Goal: Check status: Check status

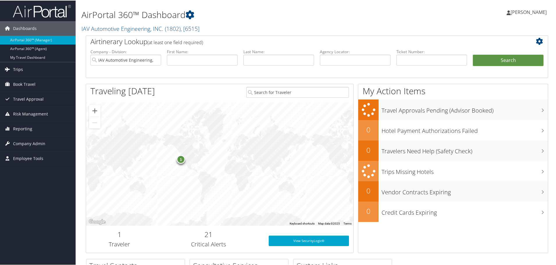
click at [20, 68] on span "Trips" at bounding box center [18, 69] width 10 height 15
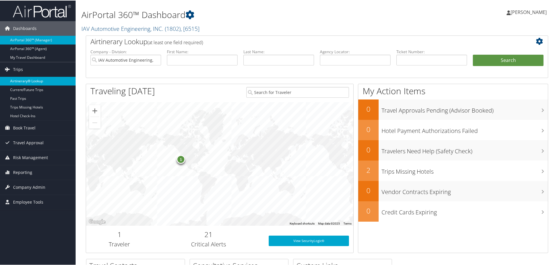
click at [32, 81] on link "Airtinerary® Lookup" at bounding box center [38, 80] width 76 height 9
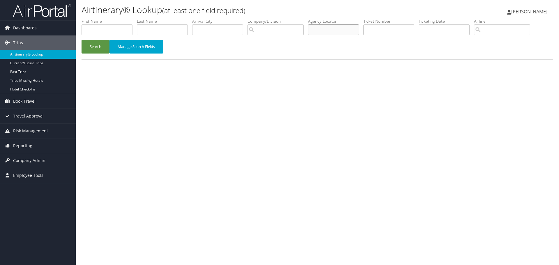
paste input "DM7RVP"
type input "DM7RVP"
click at [97, 47] on button "Search" at bounding box center [95, 47] width 28 height 14
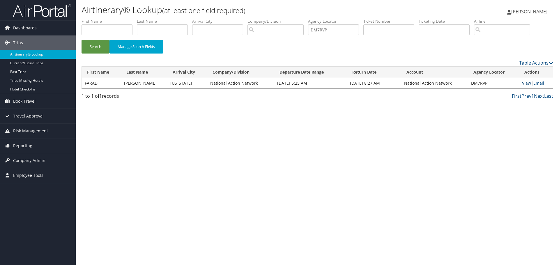
click at [523, 83] on link "View" at bounding box center [526, 83] width 9 height 6
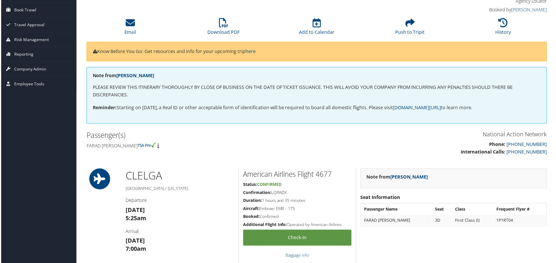
scroll to position [58, 0]
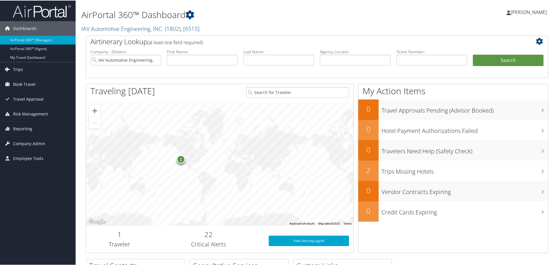
click at [20, 70] on span "Trips" at bounding box center [18, 69] width 10 height 15
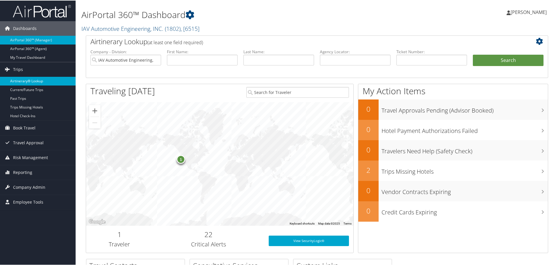
click at [22, 80] on link "Airtinerary® Lookup" at bounding box center [38, 80] width 76 height 9
